Goal: Use online tool/utility

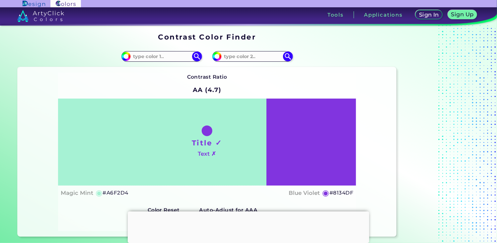
click at [169, 132] on div "Title ✓ Text ✗" at bounding box center [207, 141] width 298 height 87
drag, startPoint x: 169, startPoint y: 132, endPoint x: 147, endPoint y: 53, distance: 81.9
click at [147, 53] on input at bounding box center [162, 56] width 62 height 9
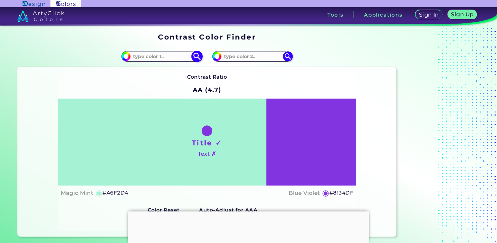
click at [171, 55] on input at bounding box center [162, 56] width 62 height 9
drag, startPoint x: 171, startPoint y: 55, endPoint x: 239, endPoint y: 56, distance: 67.6
click at [239, 56] on section "#a6f2d4 #8134df Contrast Ratio AA (4.7) Title ✓" at bounding box center [207, 141] width 384 height 196
drag, startPoint x: 239, startPoint y: 56, endPoint x: 278, endPoint y: 57, distance: 39.1
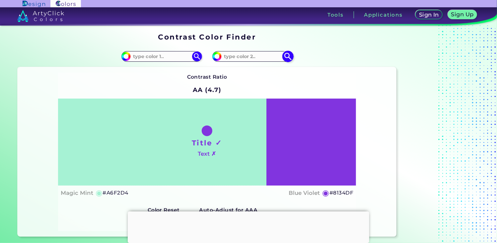
click at [278, 57] on input at bounding box center [252, 56] width 62 height 9
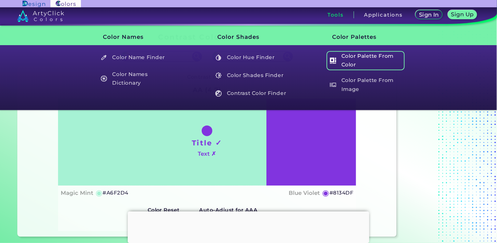
click at [351, 60] on h5 "Color Palette From Color" at bounding box center [366, 60] width 78 height 19
